Goal: Task Accomplishment & Management: Manage account settings

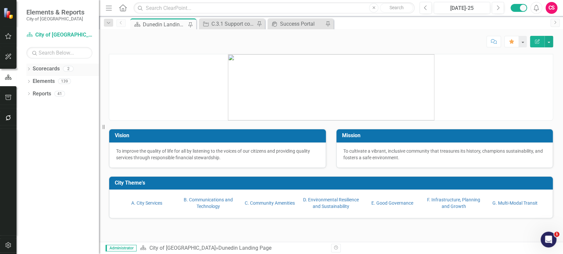
click at [30, 71] on icon "Dropdown" at bounding box center [28, 70] width 5 height 4
click at [33, 81] on icon "Dropdown" at bounding box center [32, 81] width 5 height 4
click at [46, 92] on link "CIPs & BPIs" at bounding box center [71, 94] width 56 height 8
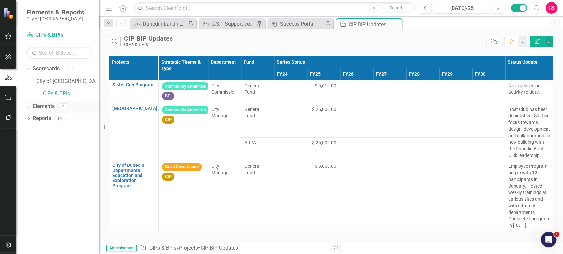
click at [38, 109] on link "Elements" at bounding box center [44, 107] width 22 height 8
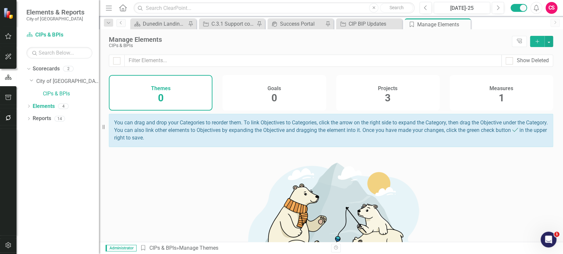
click at [367, 95] on div "Projects 3" at bounding box center [388, 93] width 104 height 36
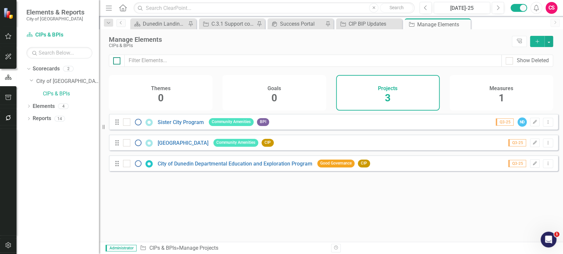
click at [116, 61] on input "checkbox" at bounding box center [115, 59] width 4 height 4
checkbox input "true"
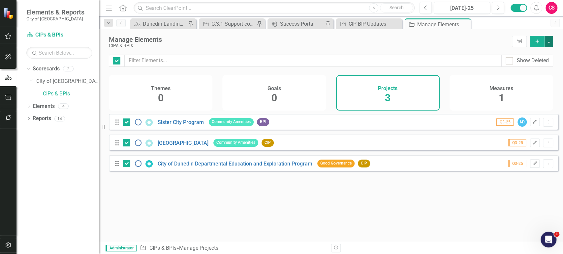
click at [551, 42] on button "button" at bounding box center [548, 41] width 9 height 11
click at [518, 75] on link "Edit Multiple Edit Multiple" at bounding box center [526, 78] width 52 height 12
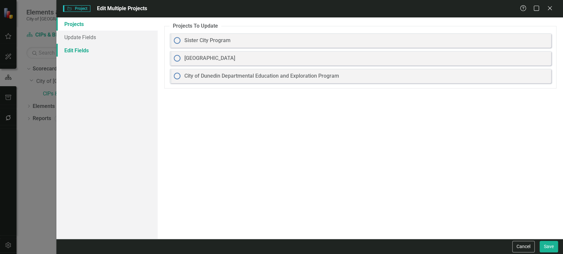
drag, startPoint x: 121, startPoint y: 49, endPoint x: 138, endPoint y: 46, distance: 16.9
click at [121, 49] on link "Edit Fields" at bounding box center [106, 50] width 101 height 13
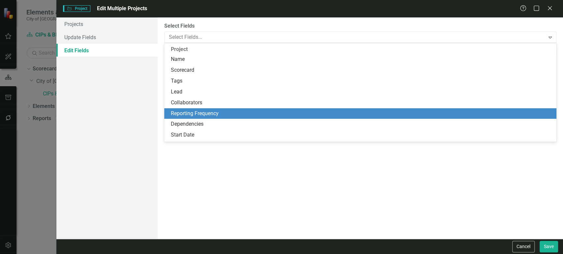
click at [194, 111] on div "Reporting Frequency" at bounding box center [361, 114] width 381 height 8
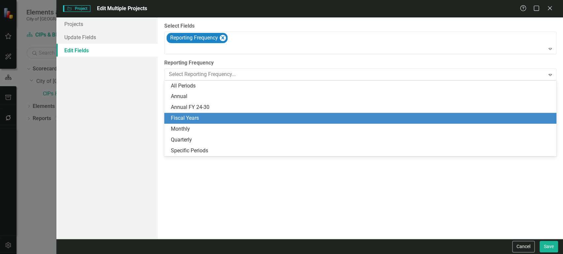
click at [199, 115] on div "Fiscal Years" at bounding box center [361, 119] width 381 height 8
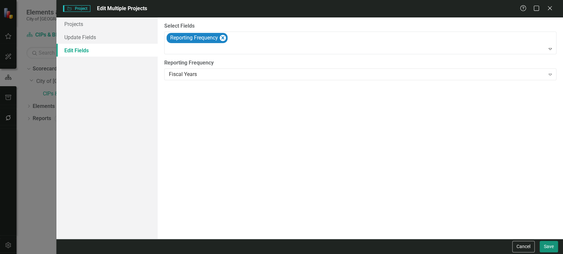
drag, startPoint x: 548, startPoint y: 249, endPoint x: 543, endPoint y: 249, distance: 5.3
click at [549, 249] on button "Save" at bounding box center [548, 247] width 18 height 12
checkbox input "false"
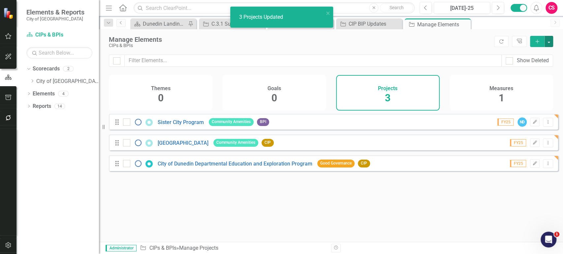
checkbox input "false"
click at [177, 126] on link "Sister City Program" at bounding box center [181, 122] width 46 height 6
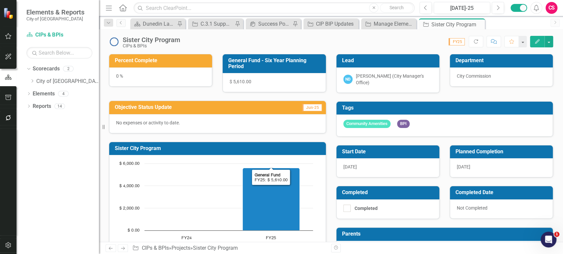
click at [184, 164] on rect "Interactive chart" at bounding box center [216, 210] width 200 height 99
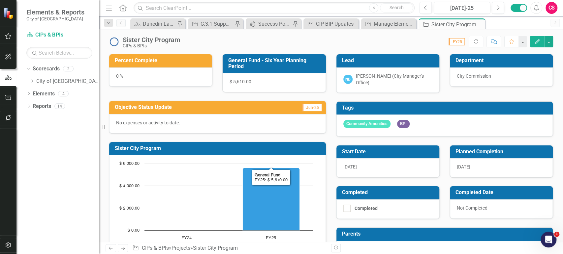
click at [184, 164] on rect "Interactive chart" at bounding box center [216, 210] width 200 height 99
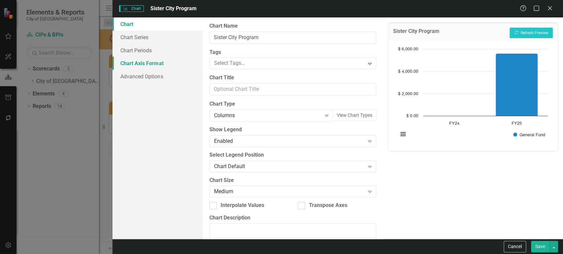
click at [136, 59] on link "Chart Axis Format" at bounding box center [157, 63] width 90 height 13
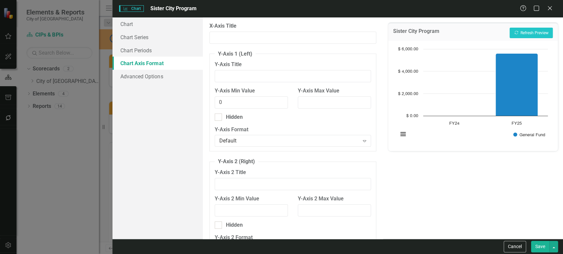
click at [158, 57] on link "Chart Axis Format" at bounding box center [157, 63] width 90 height 13
click at [168, 55] on link "Chart Periods" at bounding box center [157, 50] width 90 height 13
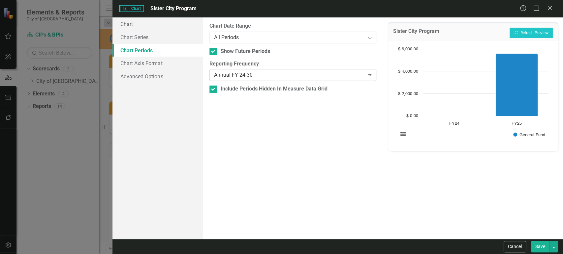
click at [257, 74] on div "Annual FY 24-30" at bounding box center [289, 76] width 151 height 8
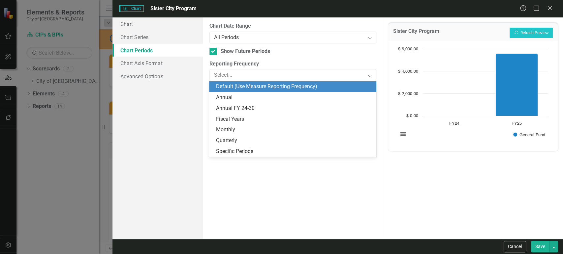
click at [251, 84] on div "Default (Use Measure Reporting Frequency)" at bounding box center [294, 87] width 156 height 8
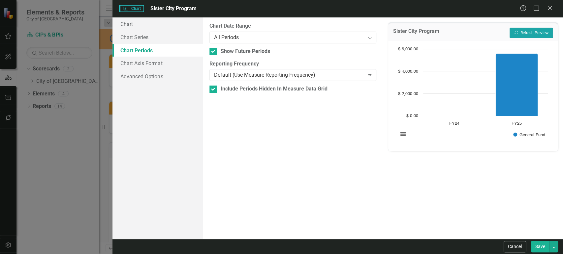
click at [514, 31] on icon "Recalculate" at bounding box center [516, 33] width 5 height 4
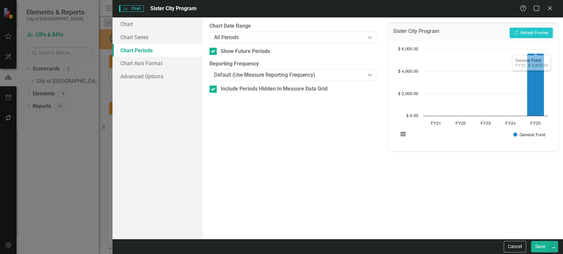
click at [537, 251] on button "Save" at bounding box center [540, 247] width 18 height 12
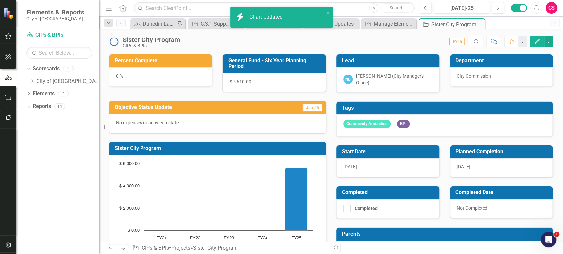
scroll to position [35, 0]
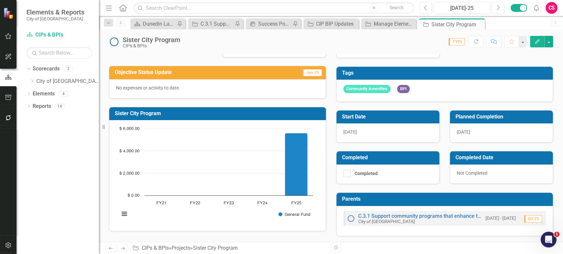
click at [121, 247] on icon "Next" at bounding box center [123, 249] width 6 height 4
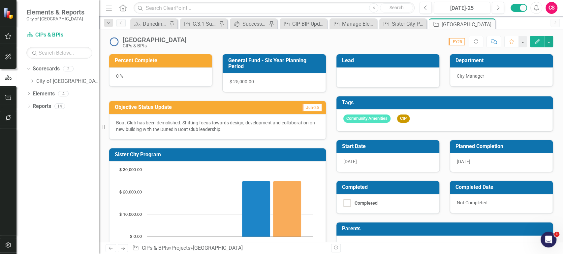
click at [200, 207] on rect "Interactive chart" at bounding box center [216, 216] width 200 height 99
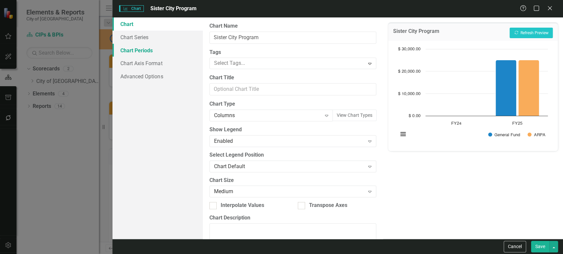
click at [153, 55] on link "Chart Periods" at bounding box center [157, 50] width 90 height 13
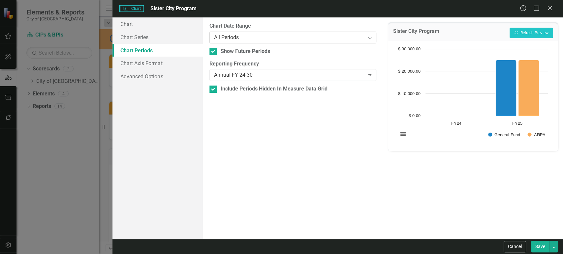
click at [250, 42] on div "All Periods Expand" at bounding box center [292, 38] width 167 height 12
click at [243, 70] on div "Annual FY 24-30 Expand" at bounding box center [292, 75] width 167 height 12
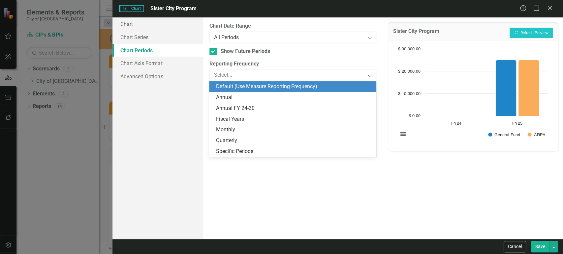
click at [240, 83] on div "Default (Use Measure Reporting Frequency)" at bounding box center [294, 87] width 156 height 8
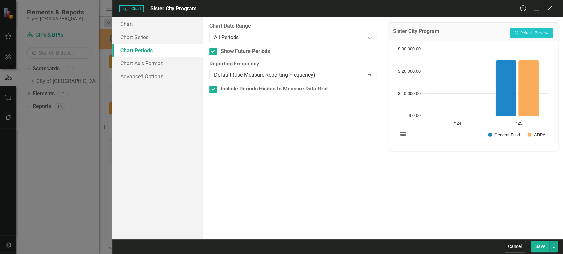
click at [539, 247] on button "Save" at bounding box center [540, 247] width 18 height 12
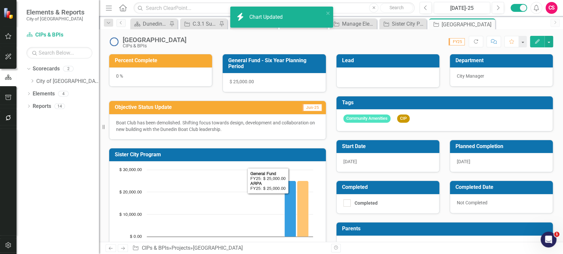
scroll to position [37, 0]
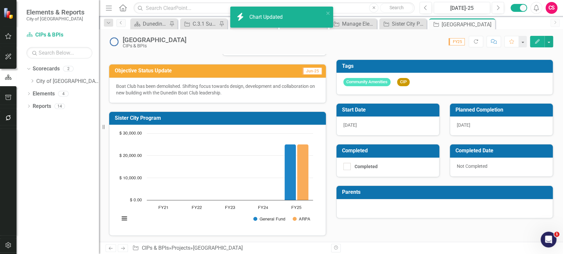
click at [123, 249] on icon "Next" at bounding box center [123, 249] width 6 height 4
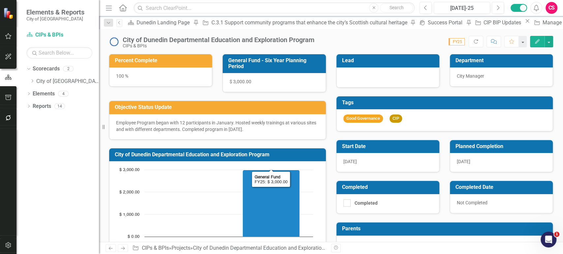
scroll to position [37, 0]
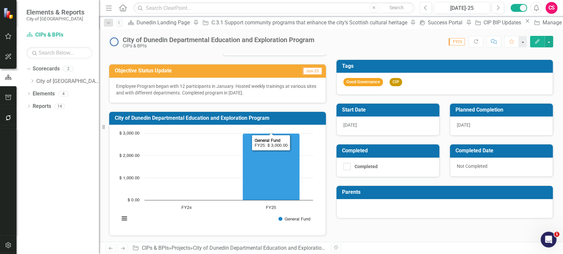
click at [215, 205] on rect "Interactive chart" at bounding box center [216, 179] width 200 height 99
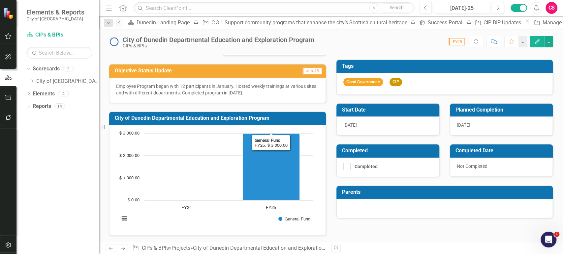
click at [215, 205] on rect "Interactive chart" at bounding box center [216, 179] width 200 height 99
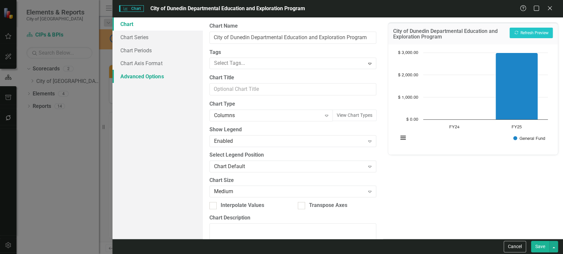
click at [167, 71] on link "Advanced Options" at bounding box center [157, 76] width 90 height 13
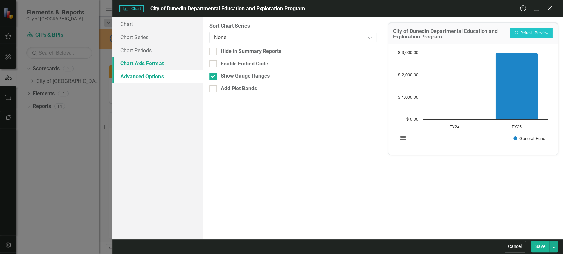
click at [166, 64] on link "Chart Axis Format" at bounding box center [157, 63] width 90 height 13
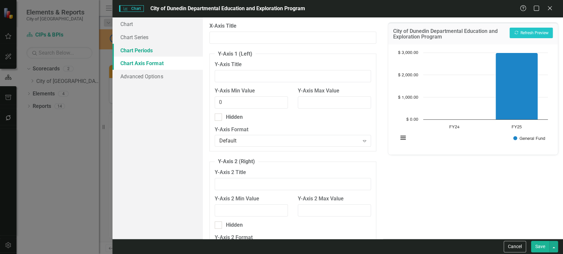
click at [181, 52] on link "Chart Periods" at bounding box center [157, 50] width 90 height 13
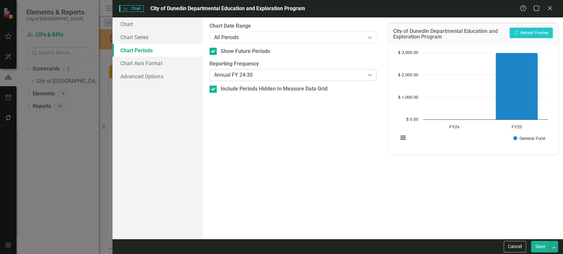
click at [244, 77] on div "Annual FY 24-30" at bounding box center [289, 76] width 151 height 8
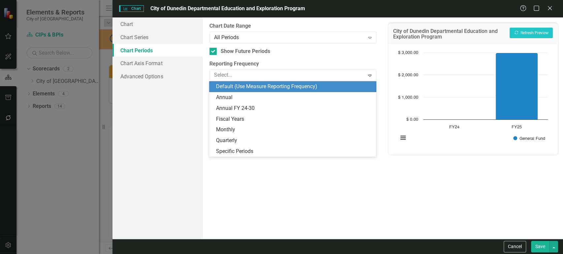
click at [243, 85] on div "Default (Use Measure Reporting Frequency)" at bounding box center [294, 87] width 156 height 8
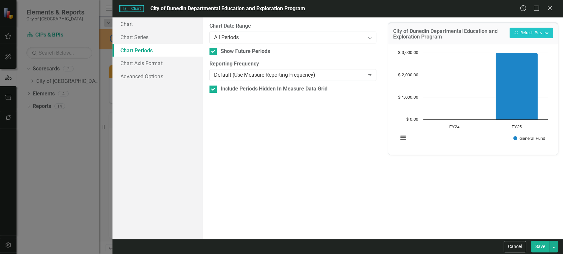
click at [538, 249] on button "Save" at bounding box center [540, 247] width 18 height 12
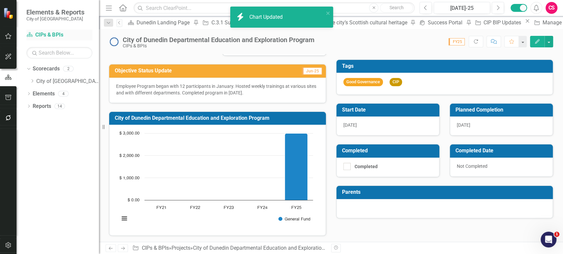
click at [51, 36] on link "Scorecard CIPs & BPIs" at bounding box center [59, 35] width 66 height 8
